Goal: Information Seeking & Learning: Learn about a topic

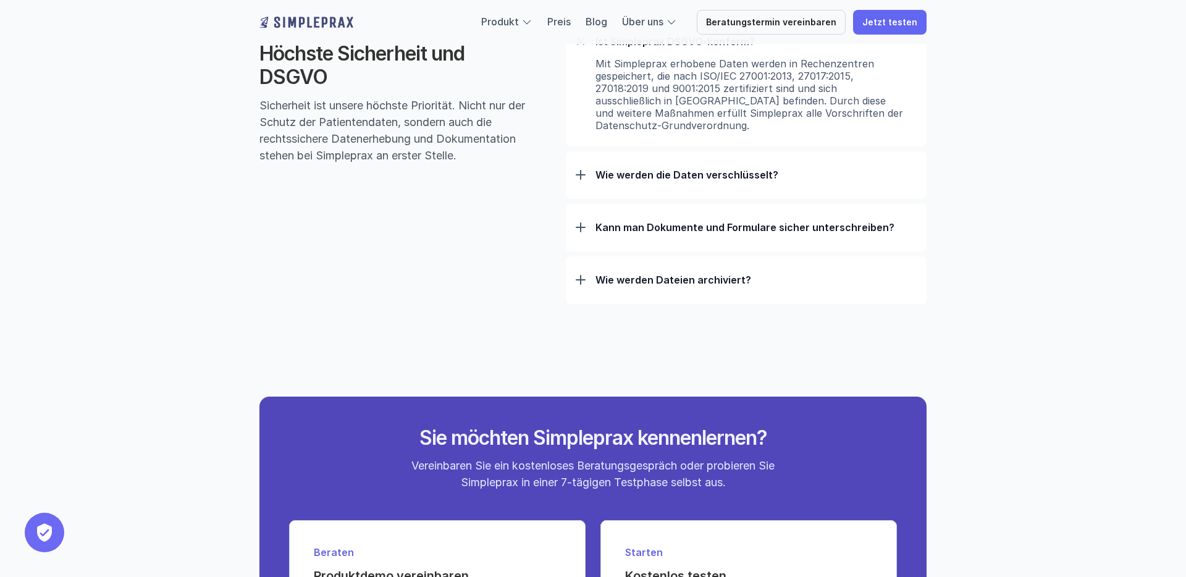
scroll to position [3927, 0]
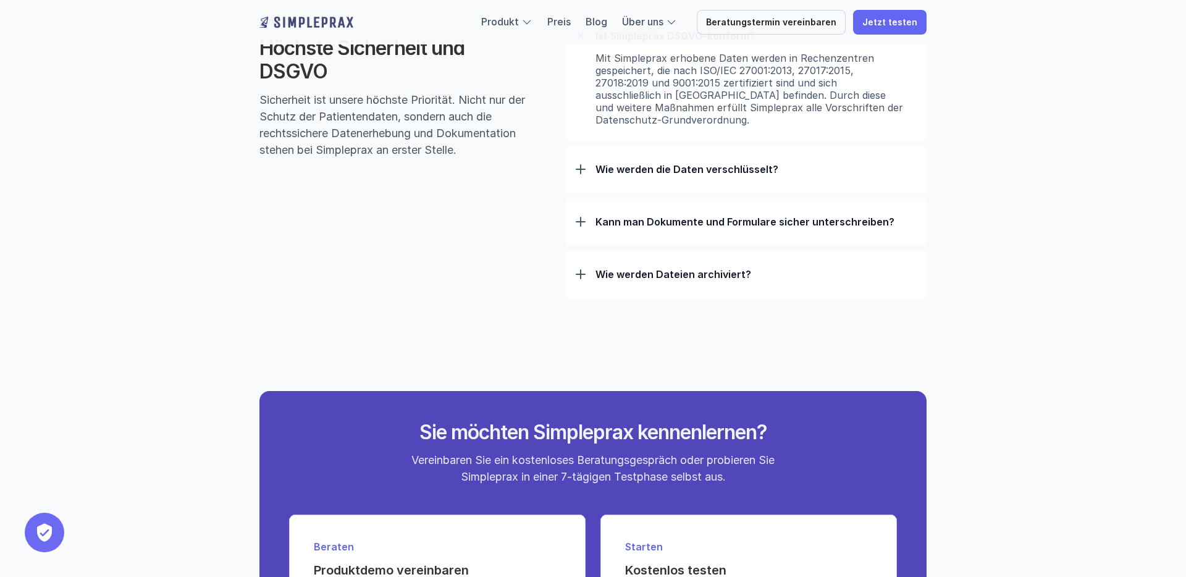
click at [761, 272] on p "Wie werden Dateien archiviert?" at bounding box center [755, 274] width 321 height 12
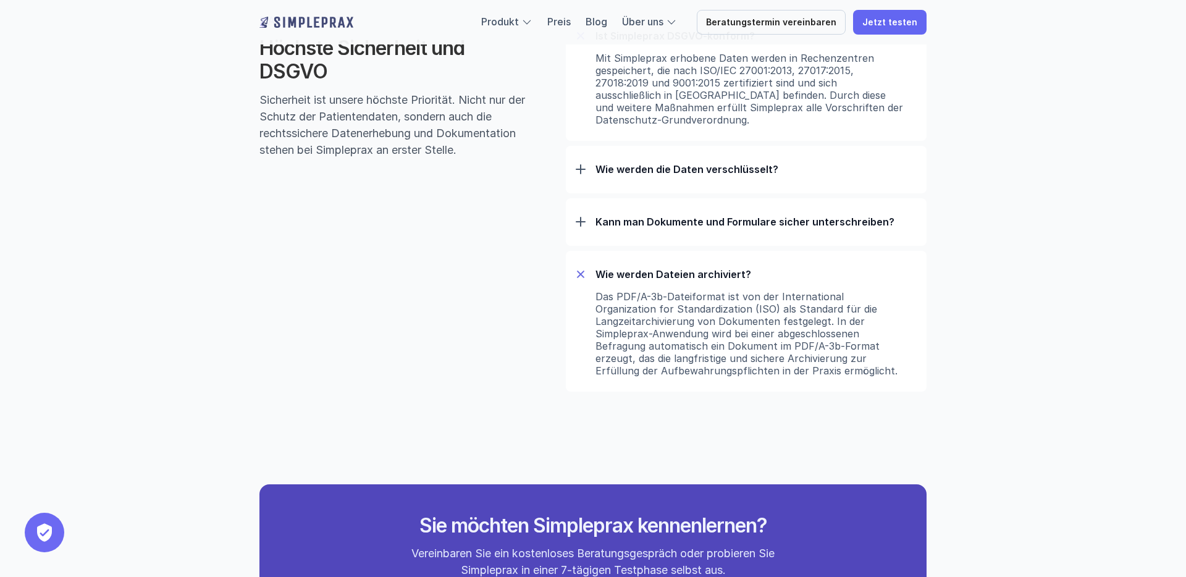
click at [786, 203] on div "Kann man Dokumente und Formulare sicher unterschreiben? Formulare können mit Si…" at bounding box center [746, 222] width 361 height 48
click at [774, 238] on div "Kann man Dokumente und Formulare sicher unterschreiben?" at bounding box center [746, 222] width 341 height 32
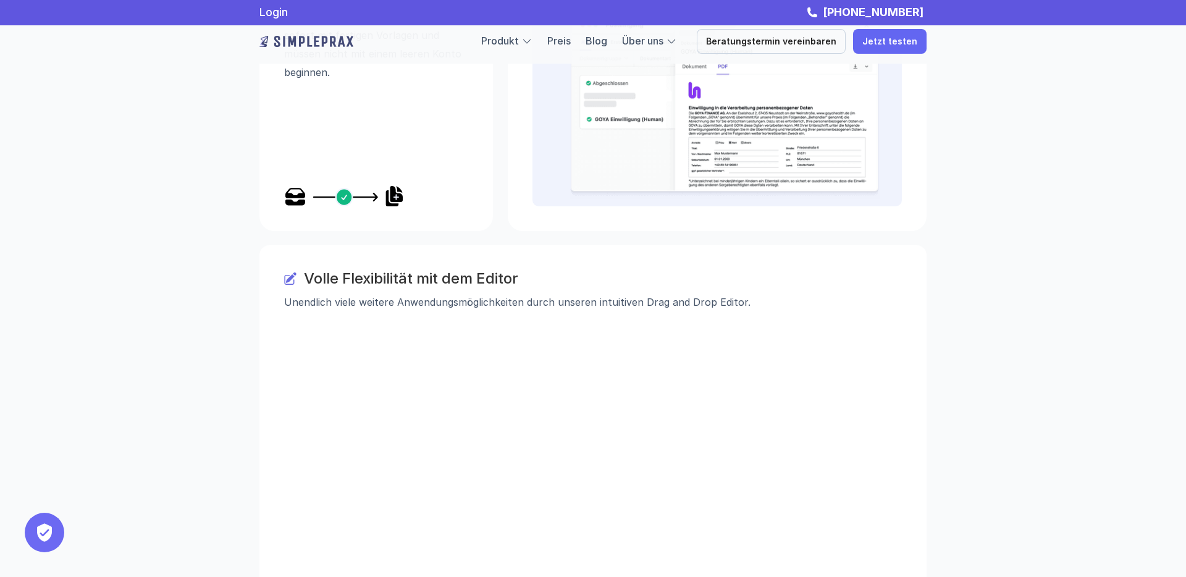
scroll to position [1580, 0]
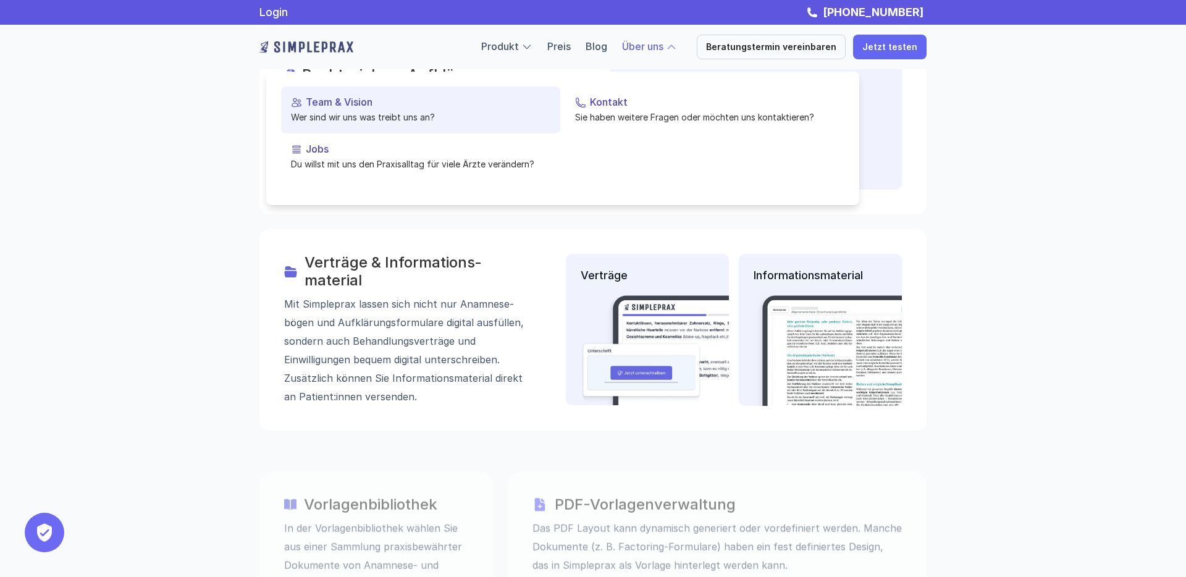
click at [384, 109] on link "Team & Vision Wer sind wir uns was treibt uns an?" at bounding box center [420, 109] width 279 height 47
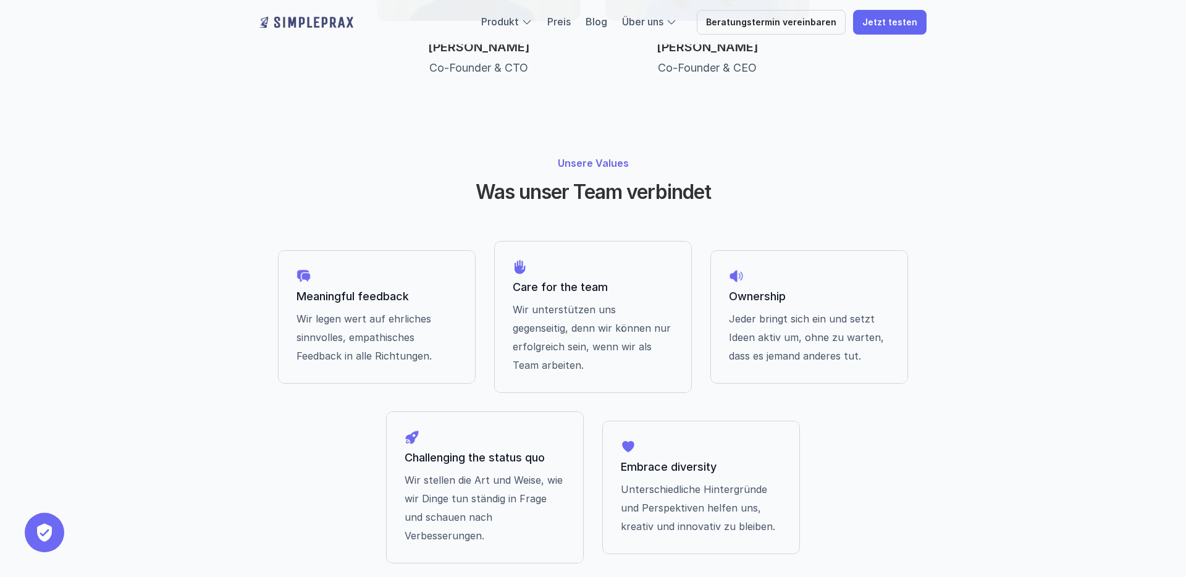
scroll to position [982, 0]
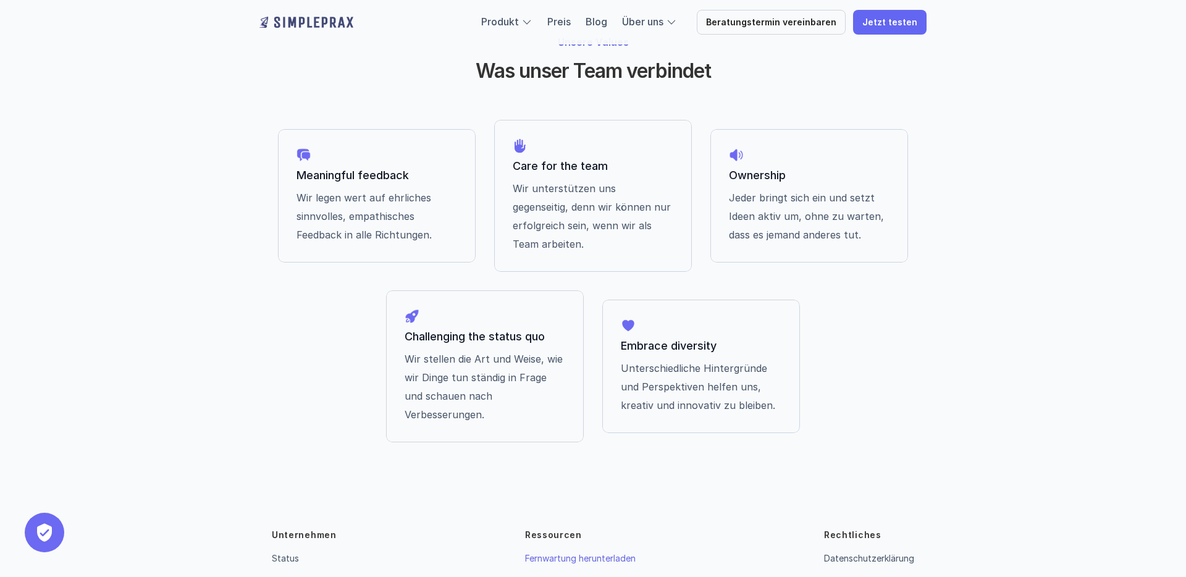
click at [600, 553] on link "Fernwartung herunterladen" at bounding box center [580, 558] width 111 height 10
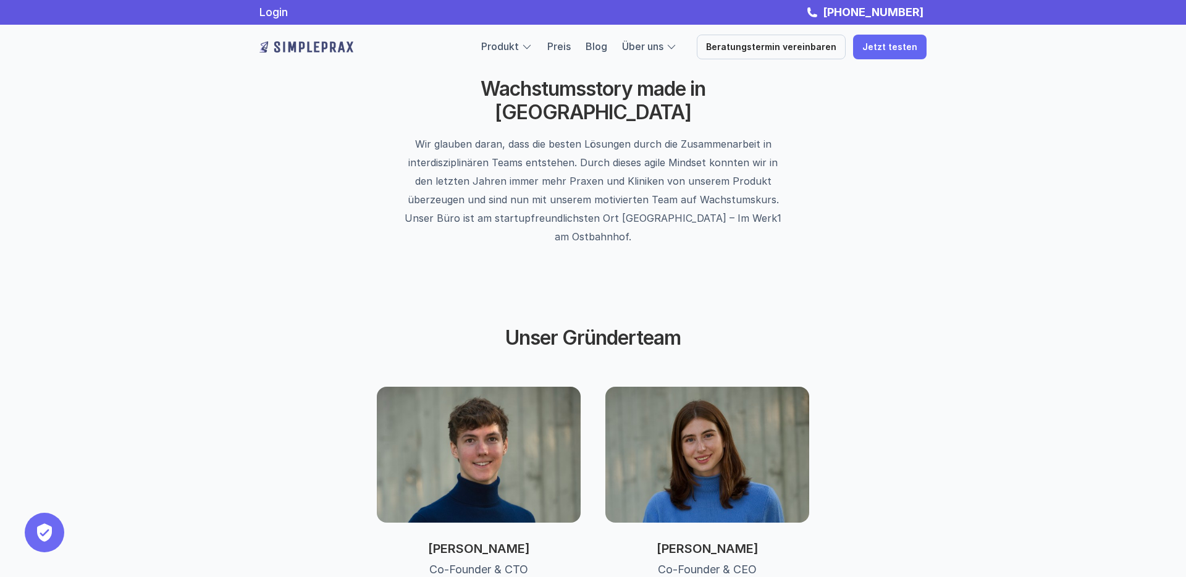
scroll to position [379, 0]
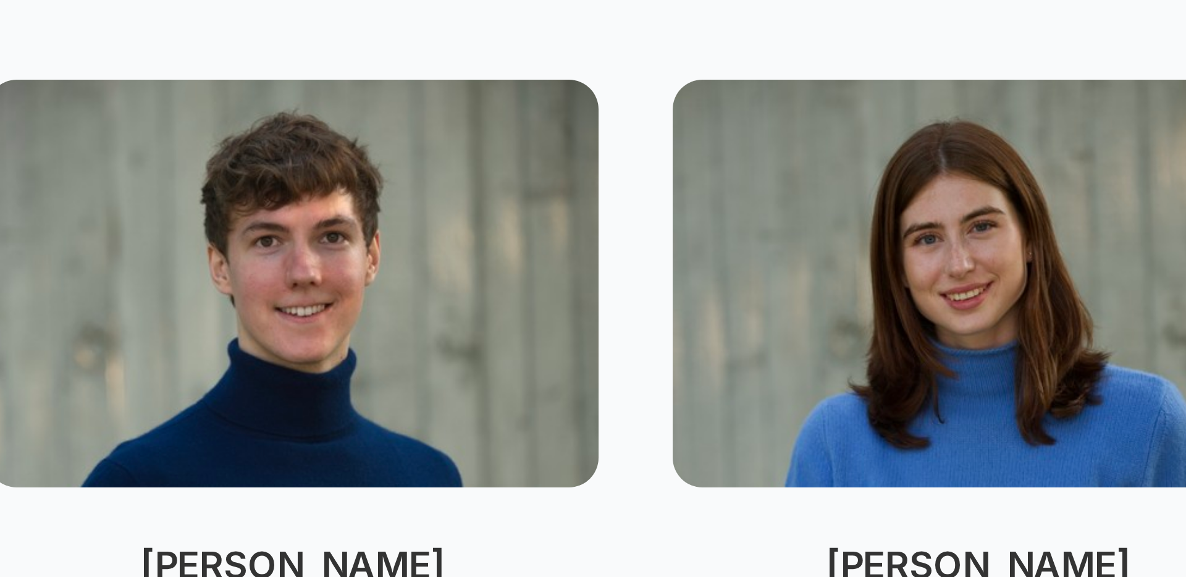
click at [747, 521] on p "[PERSON_NAME]" at bounding box center [707, 528] width 204 height 15
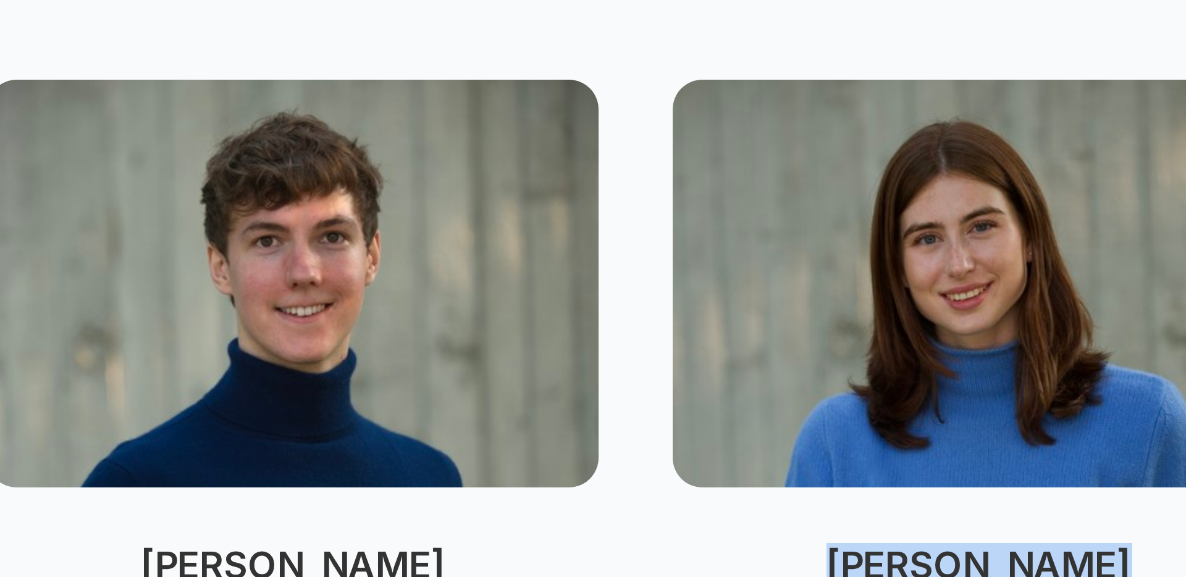
drag, startPoint x: 753, startPoint y: 486, endPoint x: 668, endPoint y: 484, distance: 85.9
click at [668, 521] on p "[PERSON_NAME]" at bounding box center [707, 528] width 204 height 15
copy p "[PERSON_NAME]"
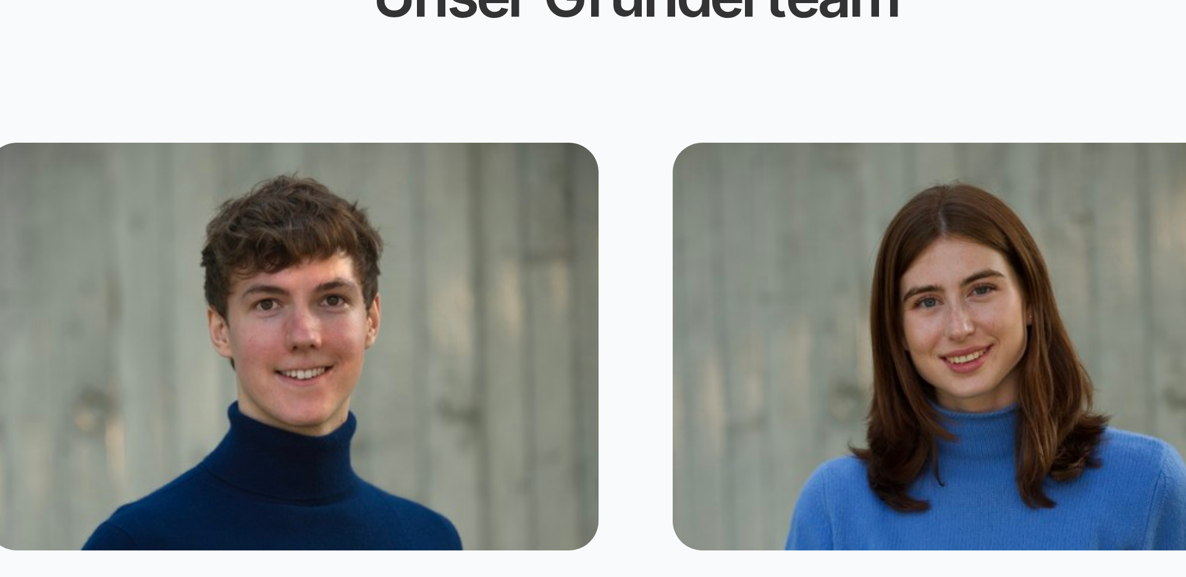
click at [528, 386] on img at bounding box center [479, 435] width 204 height 136
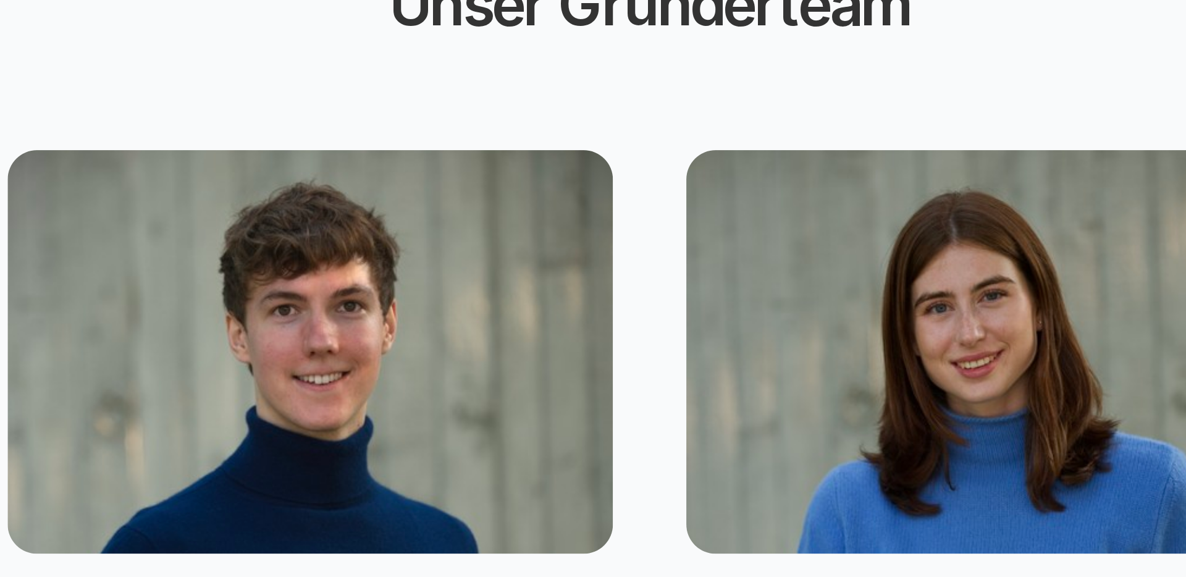
click at [537, 430] on img at bounding box center [479, 435] width 204 height 136
click at [585, 426] on div "[PERSON_NAME] Co-Founder & CTO [PERSON_NAME] Co-Founder & CEO" at bounding box center [593, 462] width 432 height 190
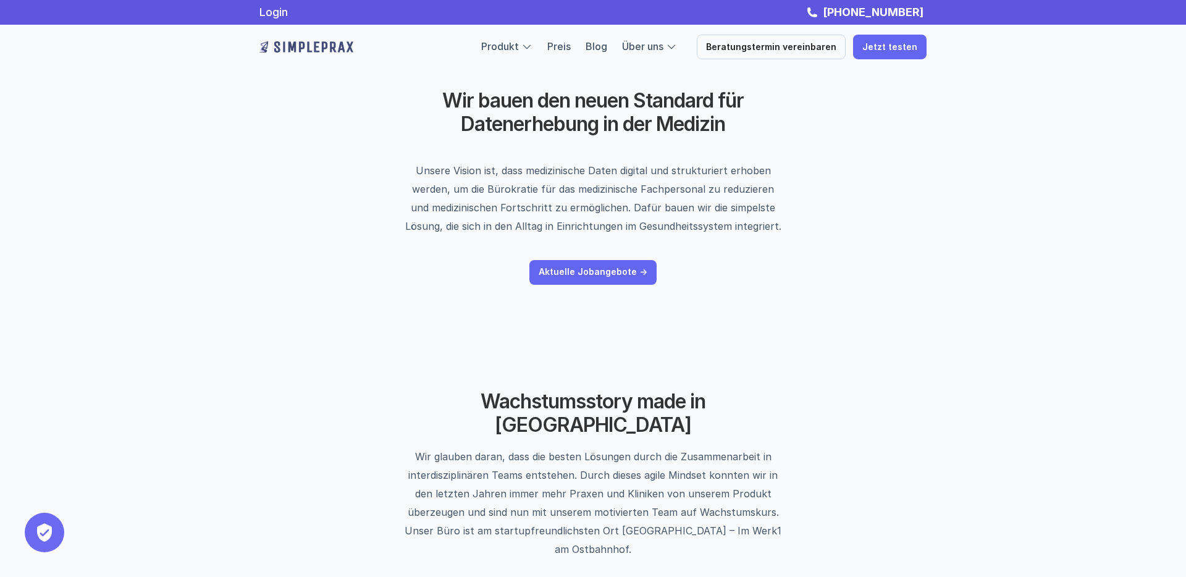
scroll to position [0, 0]
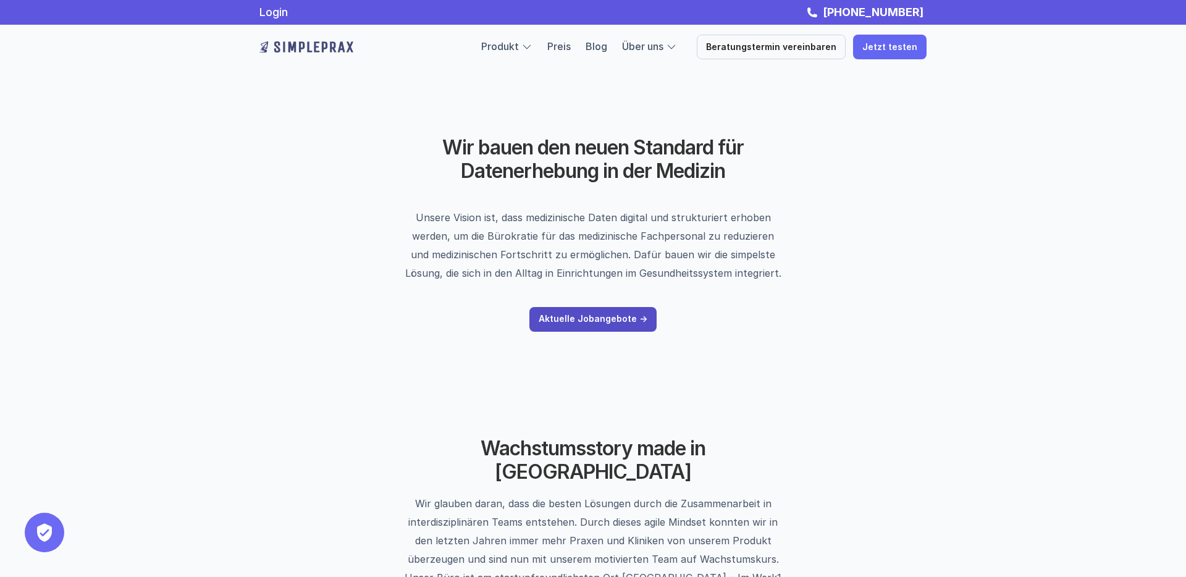
click at [619, 322] on p "Aktuelle Jobangebote ->" at bounding box center [593, 319] width 109 height 10
click at [301, 41] on img at bounding box center [306, 47] width 94 height 20
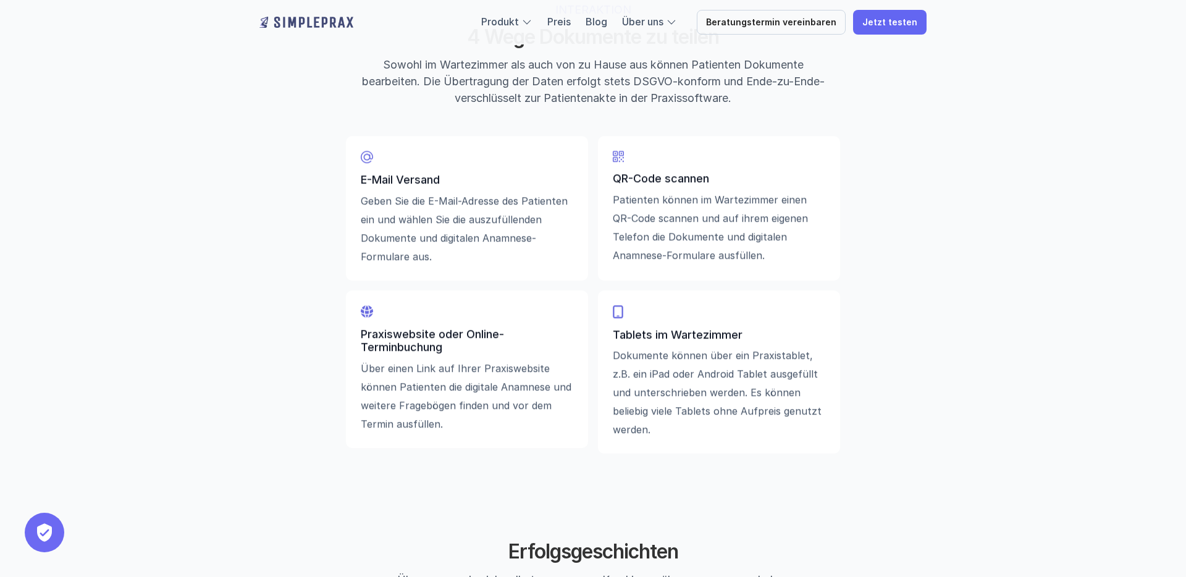
scroll to position [2892, 0]
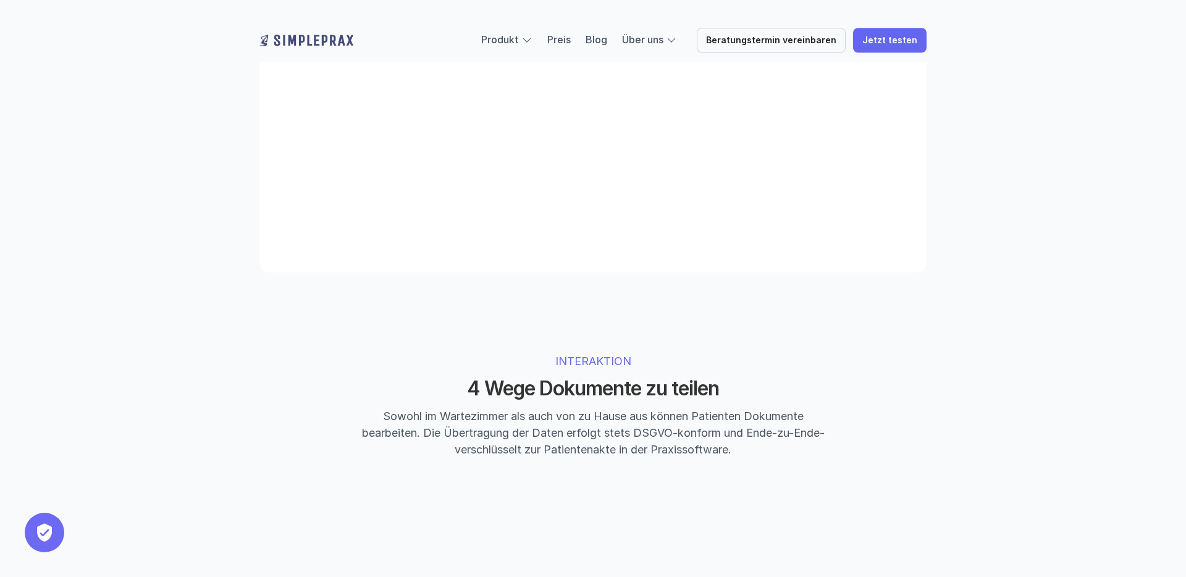
scroll to position [2562, 0]
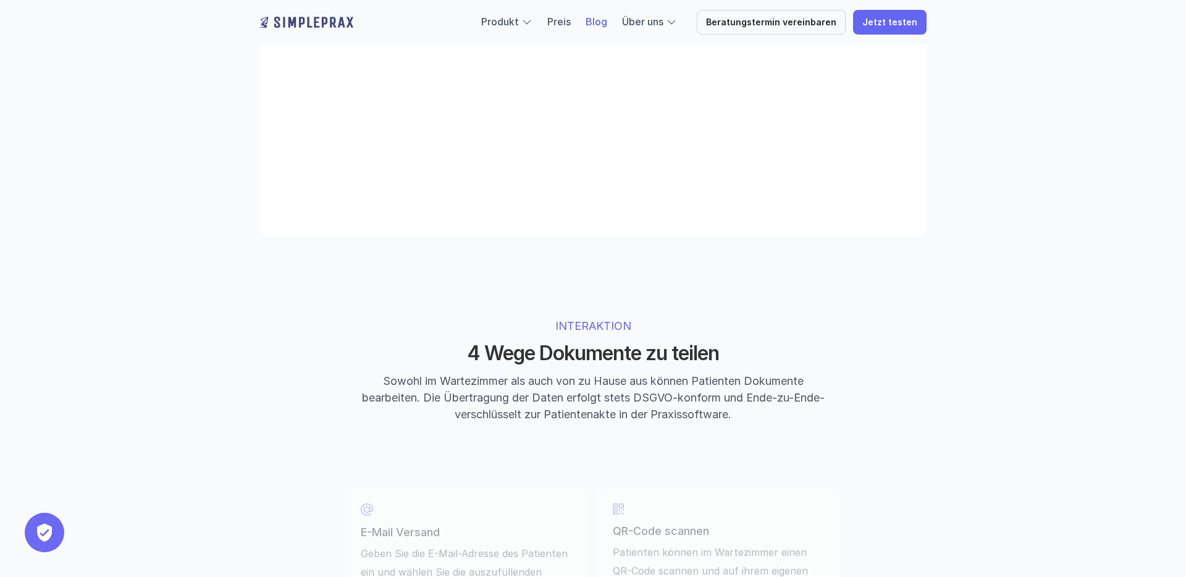
click at [607, 17] on link "Blog" at bounding box center [596, 21] width 22 height 12
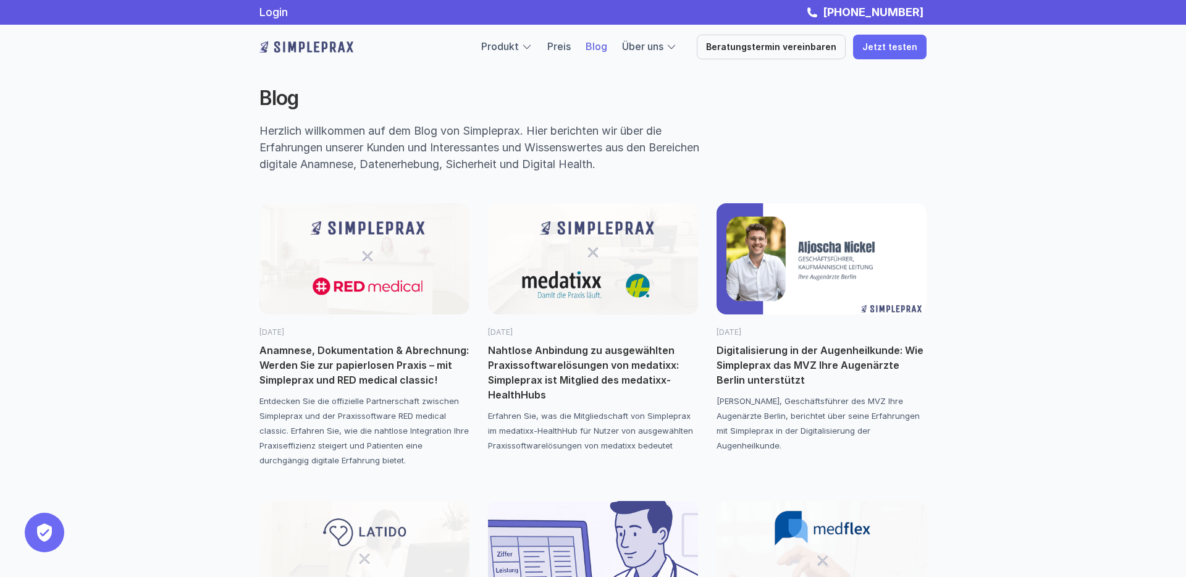
click at [312, 45] on img at bounding box center [306, 47] width 94 height 20
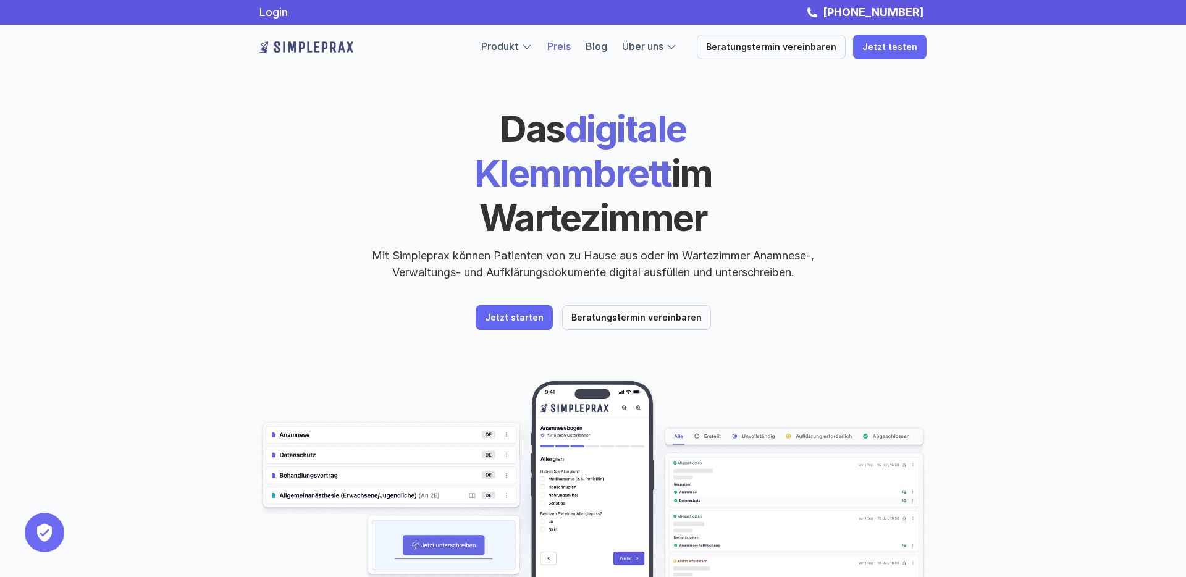
click at [571, 48] on link "Preis" at bounding box center [558, 46] width 23 height 12
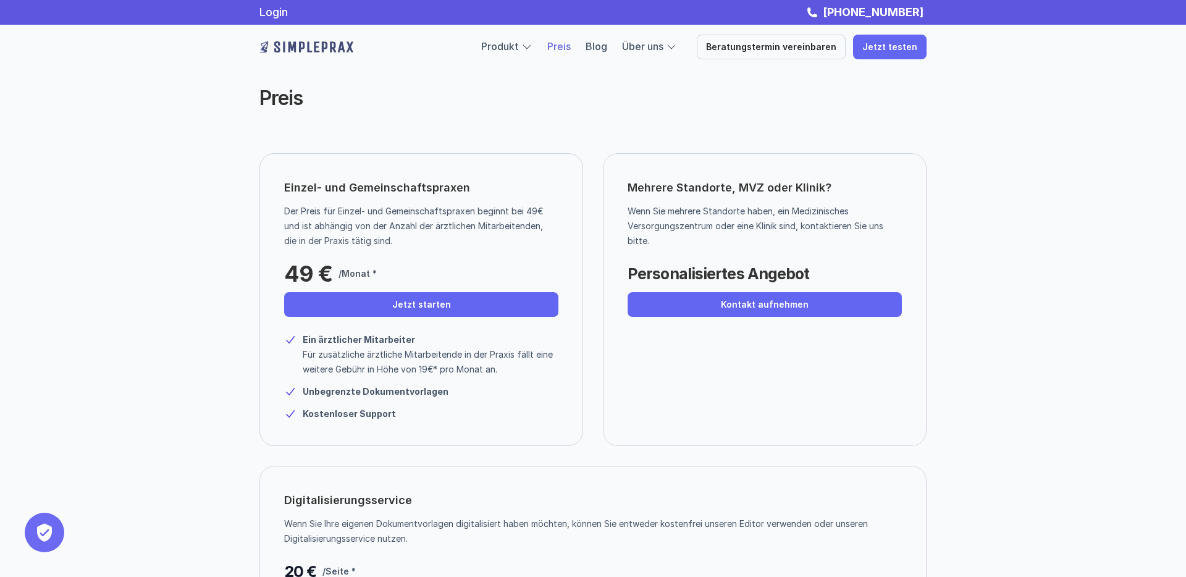
click at [345, 117] on div "Preis" at bounding box center [592, 98] width 741 height 98
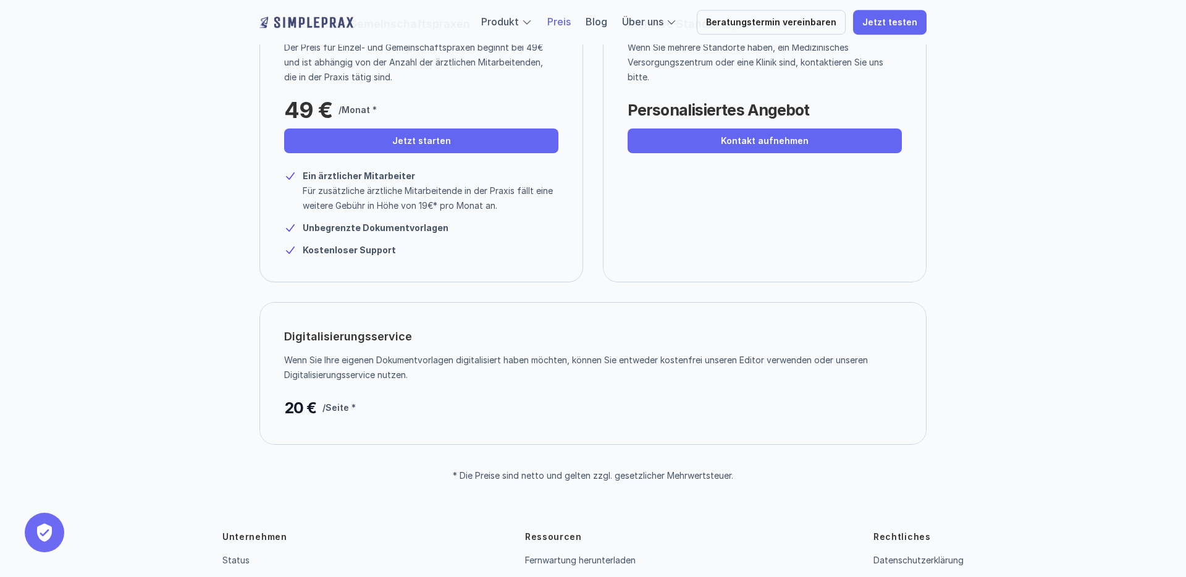
click at [568, 398] on div "Digitalisierungsservice Wenn Sie Ihre eigenen Dokumentvorlagen digitalisiert ha…" at bounding box center [592, 373] width 667 height 143
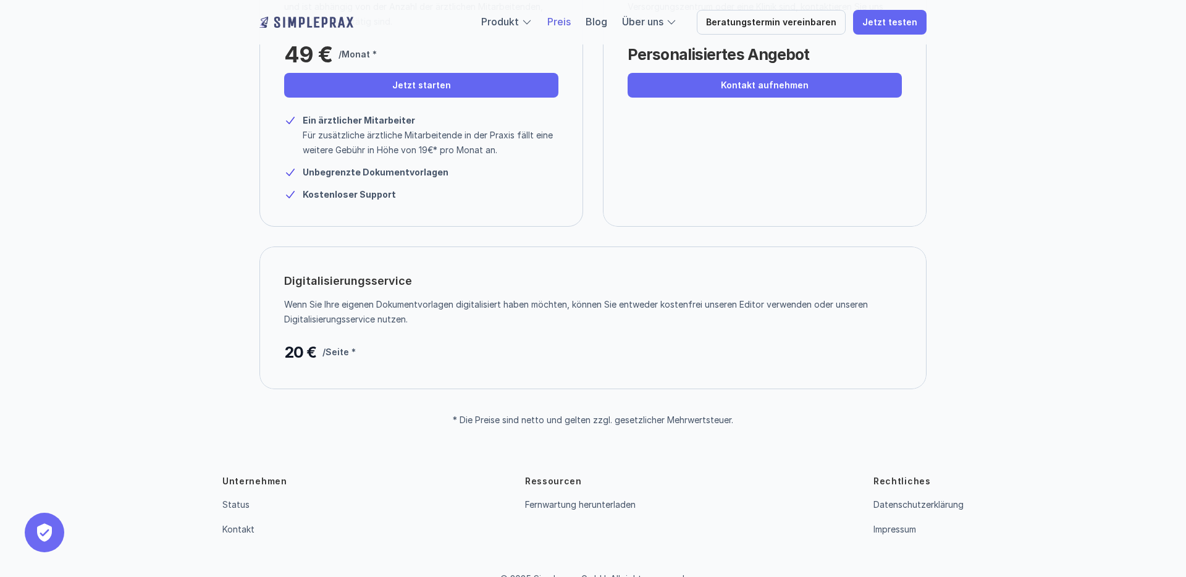
scroll to position [245, 0]
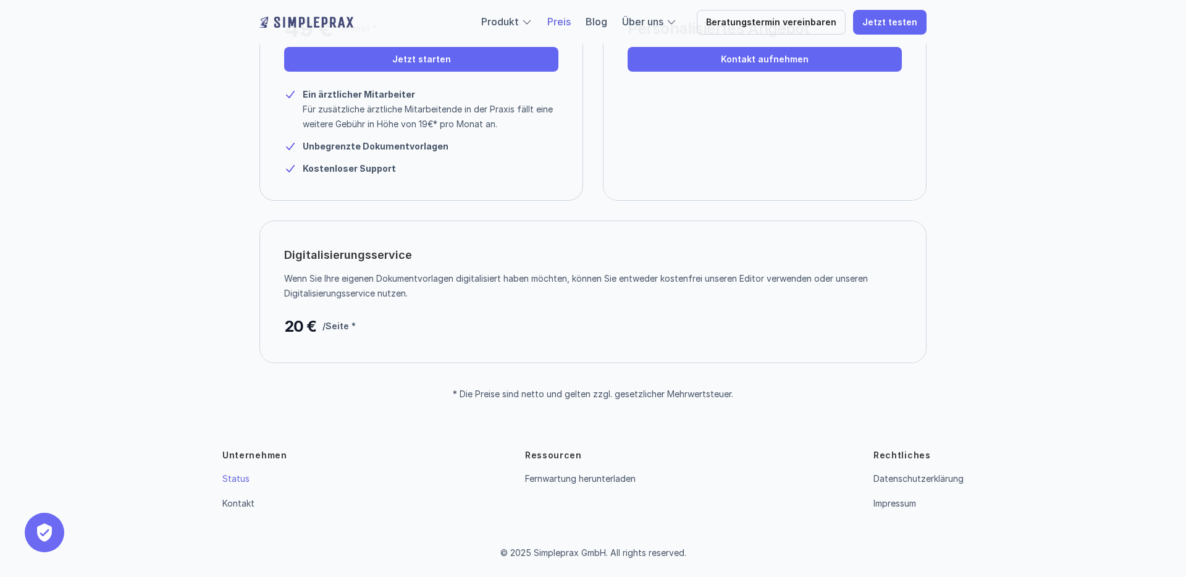
click at [235, 481] on link "Status" at bounding box center [235, 478] width 27 height 10
click at [306, 22] on img at bounding box center [306, 22] width 94 height 20
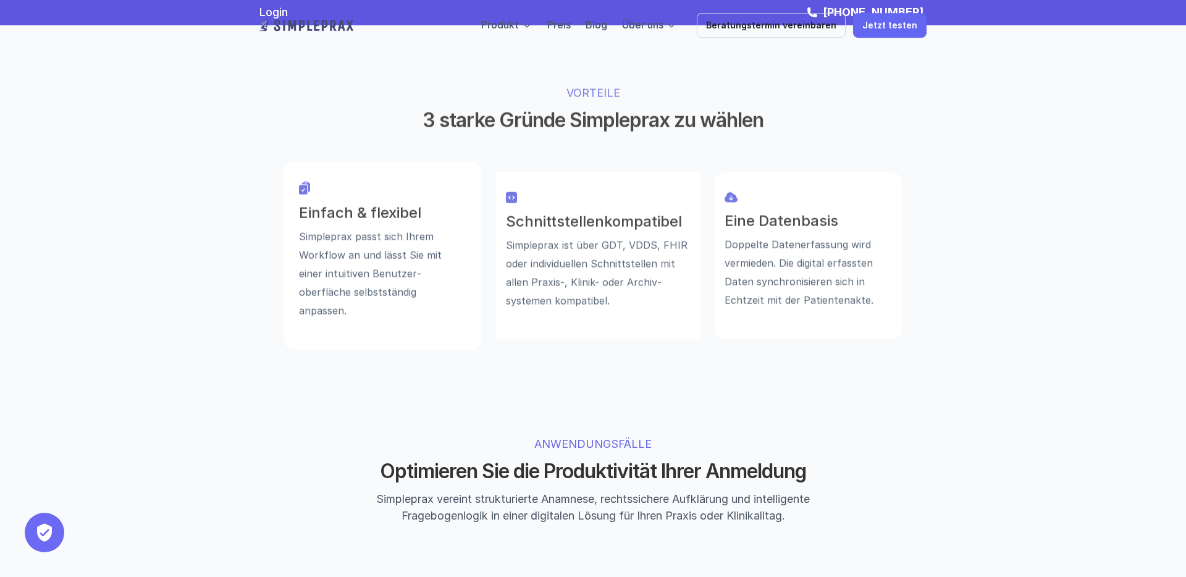
scroll to position [156, 0]
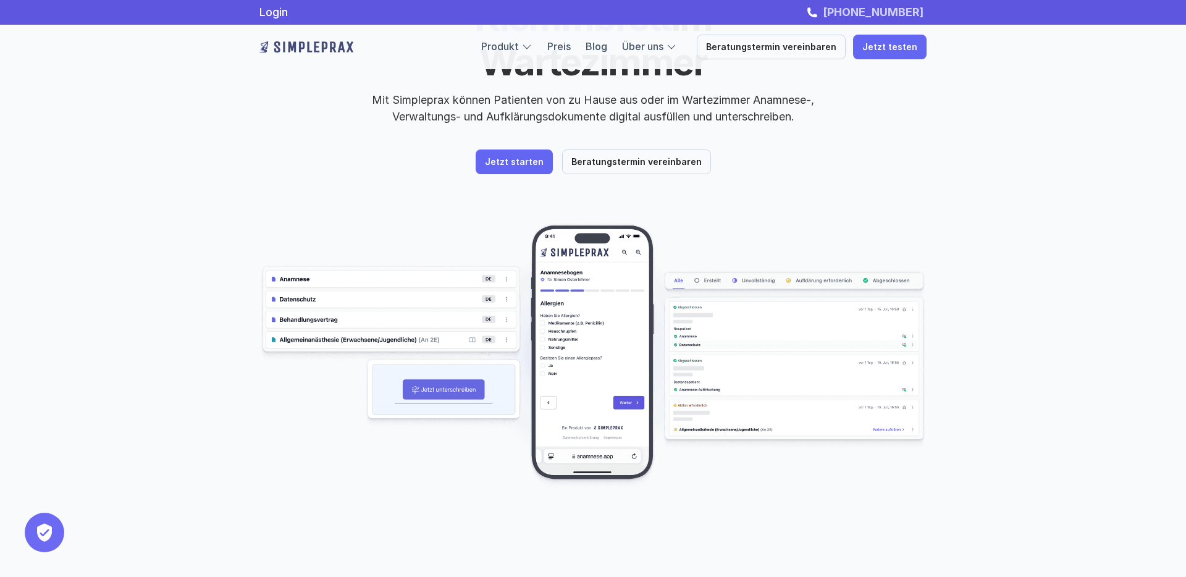
click at [898, 9] on strong "[PHONE_NUMBER]" at bounding box center [873, 12] width 101 height 13
click at [281, 10] on link "Login" at bounding box center [273, 12] width 28 height 13
click at [51, 534] on button "Privatsphäre-Einstellungen" at bounding box center [45, 533] width 40 height 40
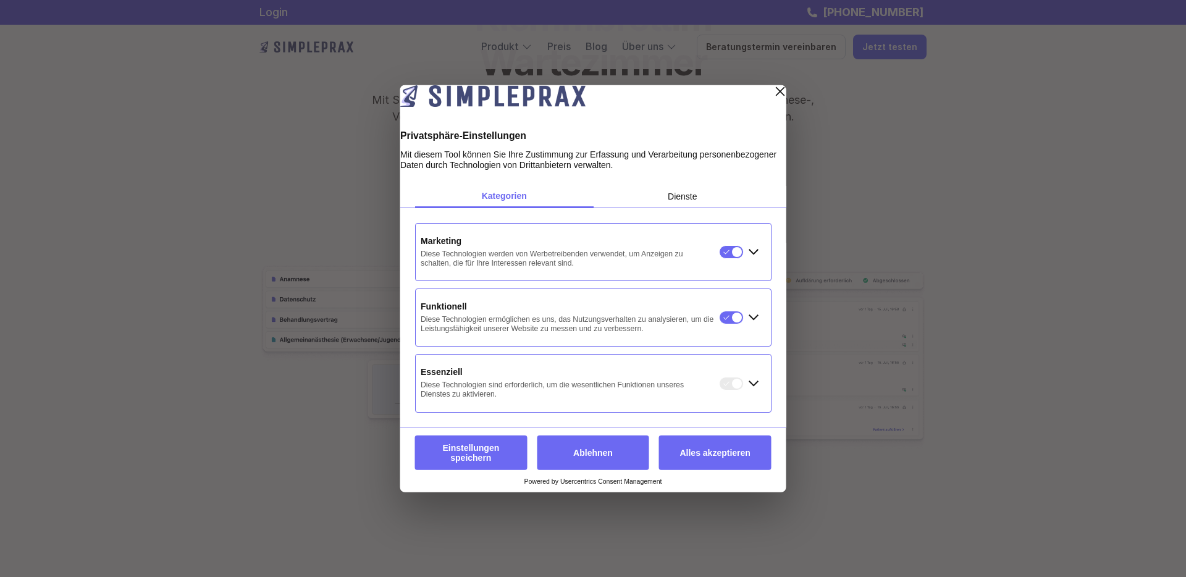
click at [604, 469] on button "Ablehnen" at bounding box center [593, 452] width 112 height 35
